Goal: Information Seeking & Learning: Learn about a topic

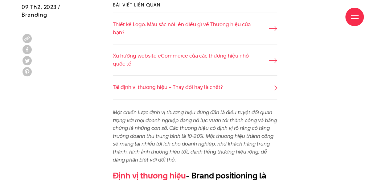
scroll to position [370, 0]
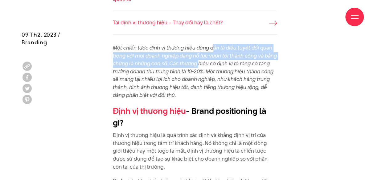
drag, startPoint x: 213, startPoint y: 46, endPoint x: 212, endPoint y: 66, distance: 20.1
click at [212, 66] on em "Một chiến lược định vị thương hiệu đúng đắn là điều tuyệt đối quan trọng với mọ…" at bounding box center [195, 71] width 164 height 55
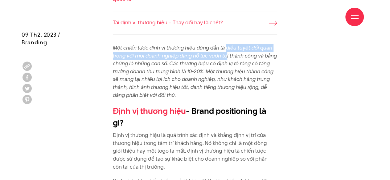
drag, startPoint x: 226, startPoint y: 48, endPoint x: 228, endPoint y: 54, distance: 6.0
click at [228, 54] on em "Một chiến lược định vị thương hiệu đúng đắn là điều tuyệt đối quan trọng với mọ…" at bounding box center [195, 71] width 164 height 55
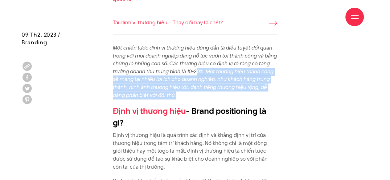
drag, startPoint x: 210, startPoint y: 75, endPoint x: 208, endPoint y: 98, distance: 22.9
click at [208, 98] on p "Một chiến lược định vị thương hiệu đúng đắn là điều tuyệt đối quan trọng với mọ…" at bounding box center [195, 71] width 164 height 55
click at [207, 96] on p "Một chiến lược định vị thương hiệu đúng đắn là điều tuyệt đối quan trọng với mọ…" at bounding box center [195, 71] width 164 height 55
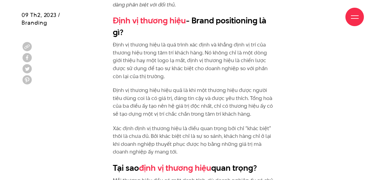
scroll to position [463, 0]
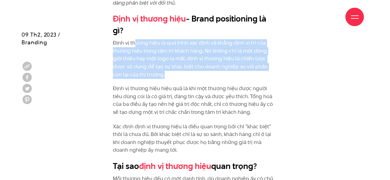
drag, startPoint x: 135, startPoint y: 42, endPoint x: 142, endPoint y: 75, distance: 33.8
click at [142, 75] on p "Định vị thương hiệu là quá trình xác định và khẳng định vị trí của thương hiệu …" at bounding box center [195, 58] width 164 height 39
click at [142, 72] on p "Định vị thương hiệu là quá trình xác định và khẳng định vị trí của thương hiệu …" at bounding box center [195, 58] width 164 height 39
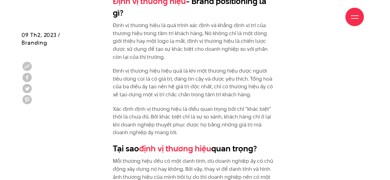
scroll to position [493, 0]
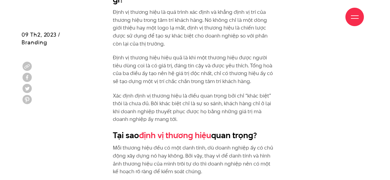
click at [174, 35] on p "Định vị thương hiệu là quá trình xác định và khẳng định vị trí của thương hiệu …" at bounding box center [195, 27] width 164 height 39
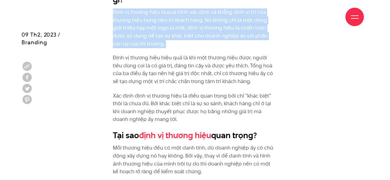
click at [174, 35] on p "Định vị thương hiệu là quá trình xác định và khẳng định vị trí của thương hiệu …" at bounding box center [195, 27] width 164 height 39
click at [176, 41] on p "Định vị thương hiệu là quá trình xác định và khẳng định vị trí của thương hiệu …" at bounding box center [195, 27] width 164 height 39
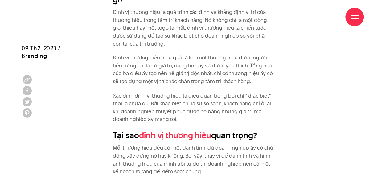
scroll to position [524, 0]
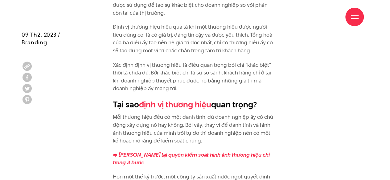
click at [176, 41] on p "Định vị thương hiệu hiệu quả là khi một thương hiệu được người tiêu dùng coi là…" at bounding box center [195, 38] width 164 height 31
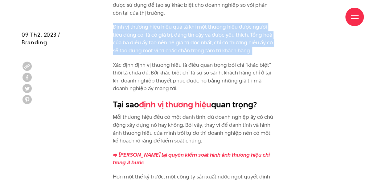
click at [176, 41] on p "Định vị thương hiệu hiệu quả là khi một thương hiệu được người tiêu dùng coi là…" at bounding box center [195, 38] width 164 height 31
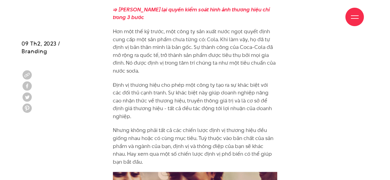
scroll to position [678, 0]
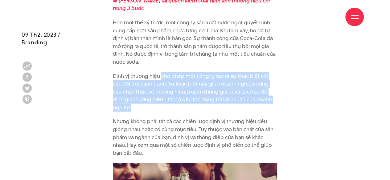
drag, startPoint x: 161, startPoint y: 69, endPoint x: 270, endPoint y: 94, distance: 111.7
click at [270, 94] on p "Định vị thương hiệu cho phép một công ty tạo ra sự khác biệt với các đối thủ cạ…" at bounding box center [195, 91] width 164 height 39
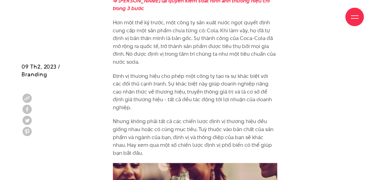
scroll to position [740, 0]
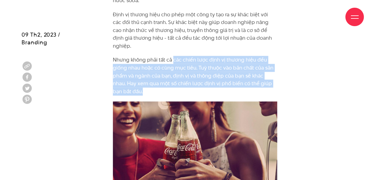
drag, startPoint x: 175, startPoint y: 45, endPoint x: 232, endPoint y: 72, distance: 63.2
click at [232, 72] on p "Nhưng không phải tất cả các chiến lược định vị thương hiệu đều giống nhau hoặc …" at bounding box center [195, 75] width 164 height 39
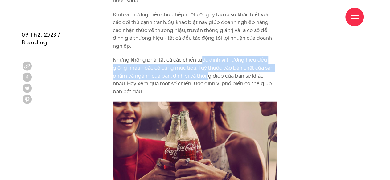
drag, startPoint x: 201, startPoint y: 44, endPoint x: 208, endPoint y: 58, distance: 15.9
click at [208, 58] on p "Nhưng không phải tất cả các chiến lược định vị thương hiệu đều giống nhau hoặc …" at bounding box center [195, 75] width 164 height 39
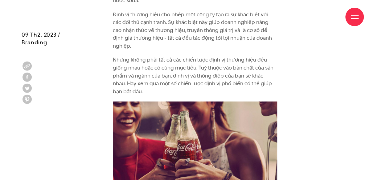
click at [210, 64] on p "Nhưng không phải tất cả các chiến lược định vị thương hiệu đều giống nhau hoặc …" at bounding box center [195, 75] width 164 height 39
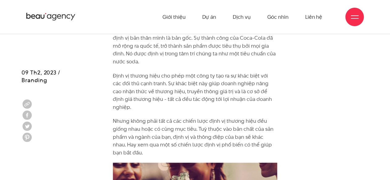
scroll to position [678, 0]
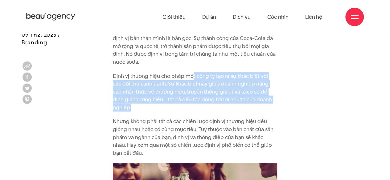
drag, startPoint x: 192, startPoint y: 67, endPoint x: 269, endPoint y: 94, distance: 81.5
click at [269, 94] on p "Định vị thương hiệu cho phép một công ty tạo ra sự khác biệt với các đối thủ cạ…" at bounding box center [195, 91] width 164 height 39
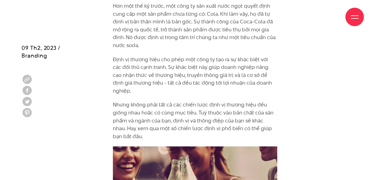
scroll to position [709, 0]
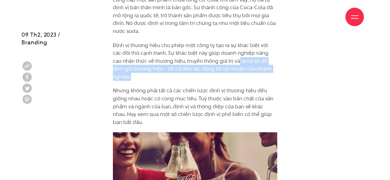
drag, startPoint x: 229, startPoint y: 53, endPoint x: 269, endPoint y: 62, distance: 41.0
click at [269, 62] on p "Định vị thương hiệu cho phép một công ty tạo ra sự khác biệt với các đối thủ cạ…" at bounding box center [195, 61] width 164 height 39
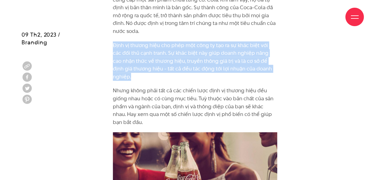
drag, startPoint x: 112, startPoint y: 35, endPoint x: 268, endPoint y: 60, distance: 158.6
click at [205, 51] on p "Định vị thương hiệu cho phép một công ty tạo ra sự khác biệt với các đối thủ cạ…" at bounding box center [195, 61] width 164 height 39
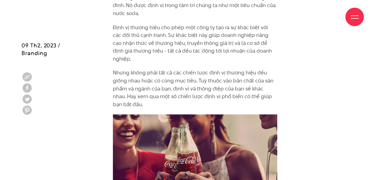
scroll to position [740, 0]
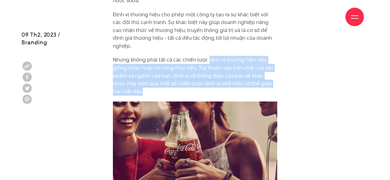
drag, startPoint x: 208, startPoint y: 46, endPoint x: 217, endPoint y: 72, distance: 28.4
click at [217, 72] on p "Nhưng không phải tất cả các chiến lược định vị thương hiệu đều giống nhau hoặc …" at bounding box center [195, 75] width 164 height 39
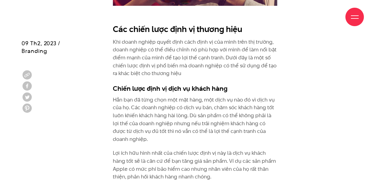
scroll to position [956, 0]
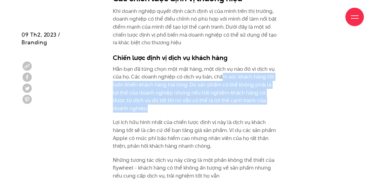
drag, startPoint x: 221, startPoint y: 61, endPoint x: 225, endPoint y: 90, distance: 28.7
click at [225, 90] on p "Hẳn bạn đã từng chọn một mặt hàng, một dịch vụ nào đó vì dịch vụ của họ. Các do…" at bounding box center [195, 88] width 164 height 47
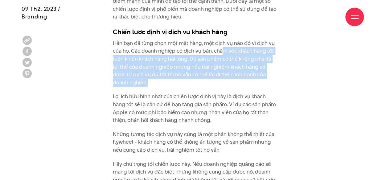
scroll to position [1018, 0]
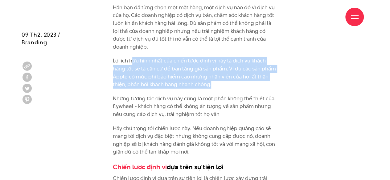
drag, startPoint x: 132, startPoint y: 46, endPoint x: 222, endPoint y: 68, distance: 93.0
click at [222, 68] on p "Lợi ích hữu hình nhất của chiến lược định vị này là dịch vụ khách hàng tốt sẽ l…" at bounding box center [195, 72] width 164 height 31
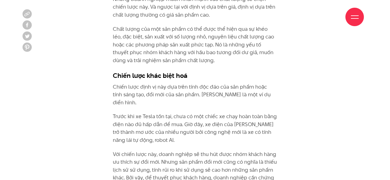
scroll to position [1511, 0]
